Goal: Task Accomplishment & Management: Manage account settings

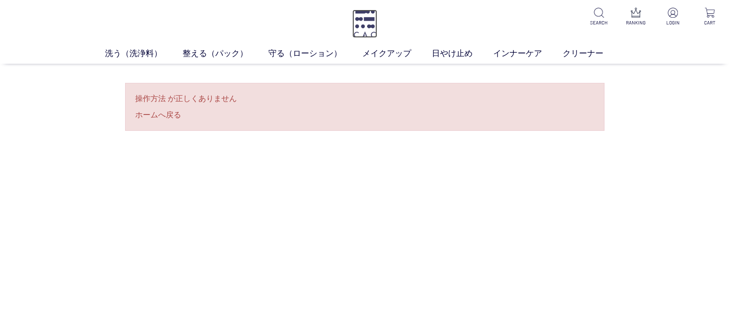
click at [359, 23] on img at bounding box center [364, 24] width 25 height 28
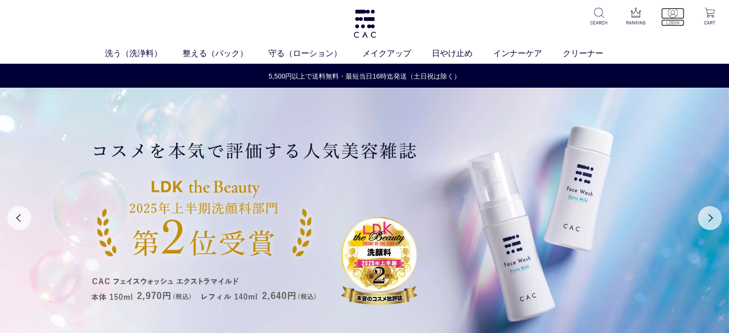
click at [679, 19] on p "LOGIN" at bounding box center [672, 22] width 23 height 7
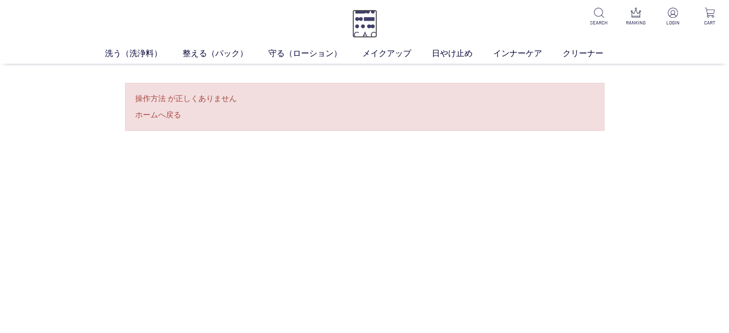
click at [364, 22] on img at bounding box center [364, 24] width 25 height 28
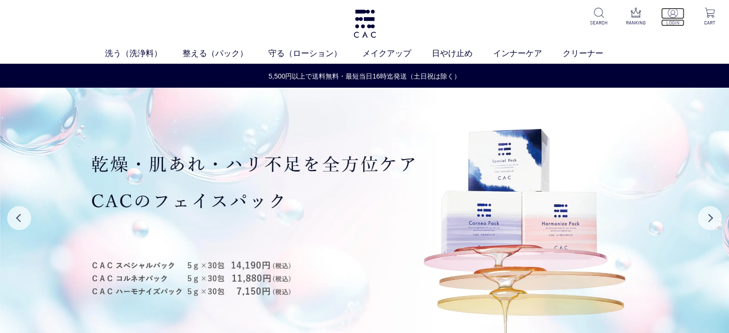
click at [671, 21] on p "LOGIN" at bounding box center [672, 22] width 23 height 7
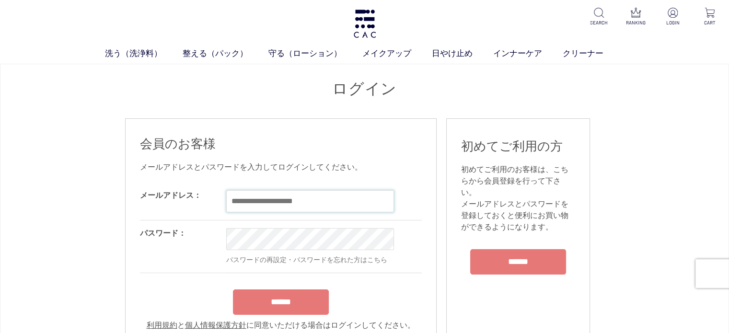
click at [297, 211] on input "email" at bounding box center [310, 201] width 168 height 22
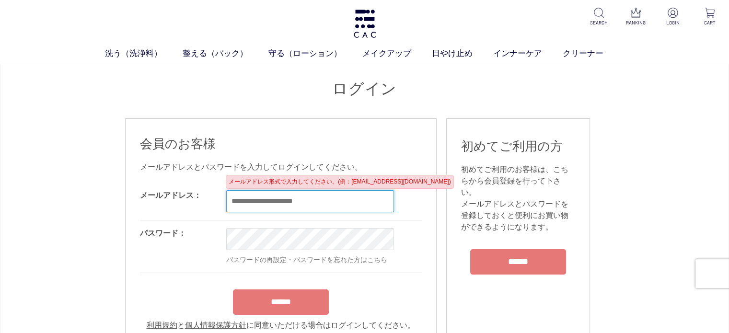
type input "**********"
